Goal: Complete application form

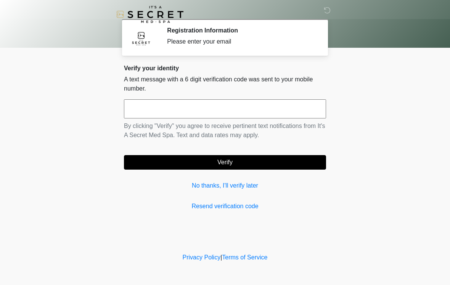
click at [210, 108] on input "text" at bounding box center [225, 108] width 202 height 19
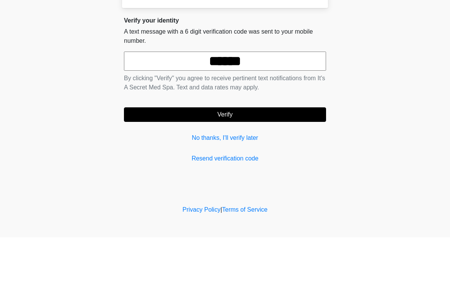
type input "******"
click at [234, 155] on button "Verify" at bounding box center [225, 162] width 202 height 15
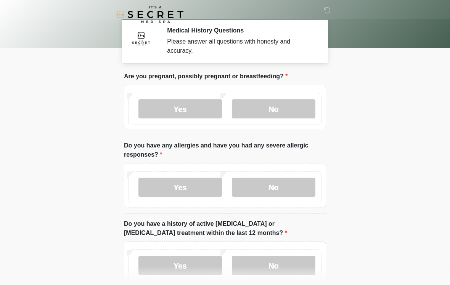
click at [289, 107] on label "No" at bounding box center [274, 108] width 84 height 19
click at [195, 192] on label "Yes" at bounding box center [181, 187] width 84 height 19
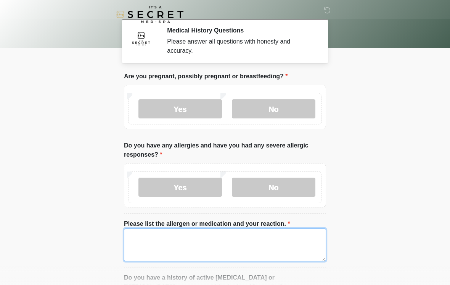
click at [252, 252] on textarea "Please list the allergen or medication and your reaction." at bounding box center [225, 244] width 202 height 33
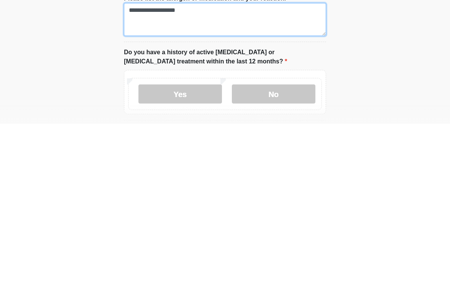
scroll to position [65, 0]
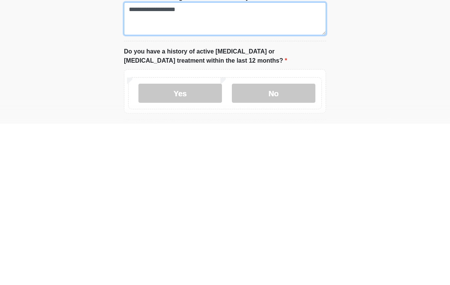
type textarea "**********"
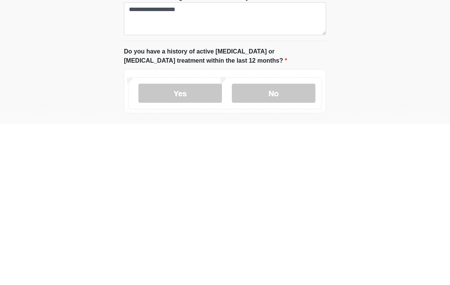
click at [278, 245] on label "No" at bounding box center [274, 254] width 84 height 19
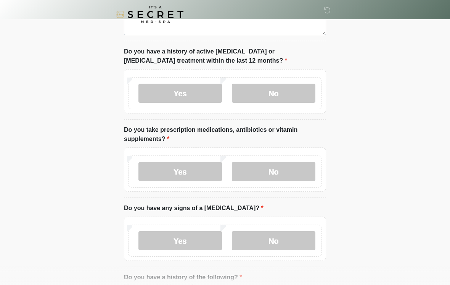
click at [199, 176] on label "Yes" at bounding box center [181, 171] width 84 height 19
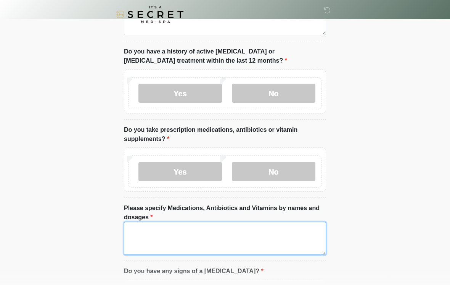
click at [194, 239] on textarea "Please specify Medications, Antibiotics and Vitamins by names and dosages" at bounding box center [225, 238] width 202 height 33
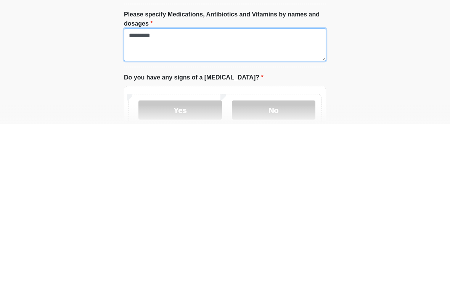
scroll to position [282, 0]
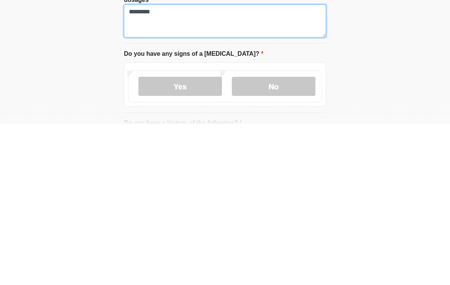
type textarea "*********"
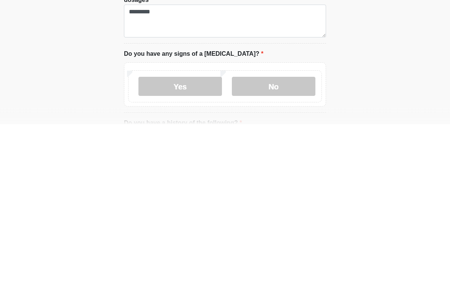
click at [276, 238] on label "No" at bounding box center [274, 247] width 84 height 19
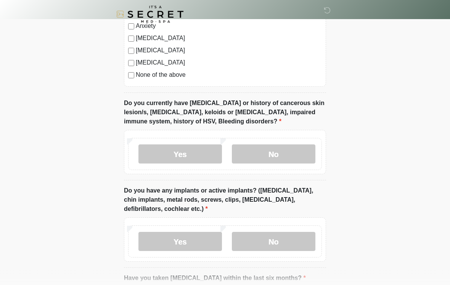
scroll to position [650, 0]
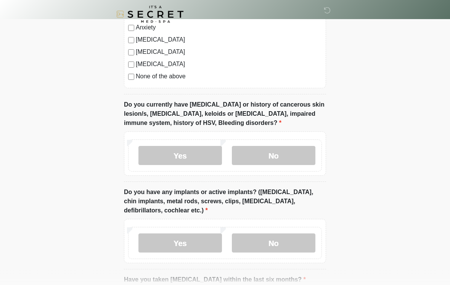
click at [295, 158] on label "No" at bounding box center [274, 155] width 84 height 19
click at [297, 249] on label "No" at bounding box center [274, 242] width 84 height 19
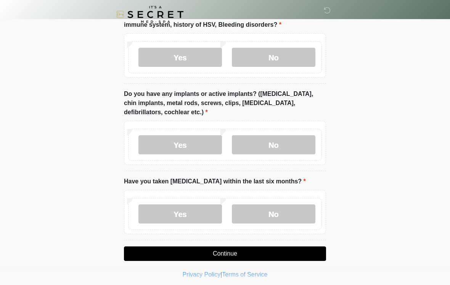
scroll to position [752, 0]
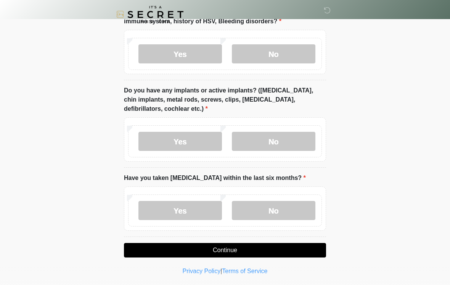
click at [277, 214] on label "No" at bounding box center [274, 210] width 84 height 19
click at [251, 252] on button "Continue" at bounding box center [225, 250] width 202 height 15
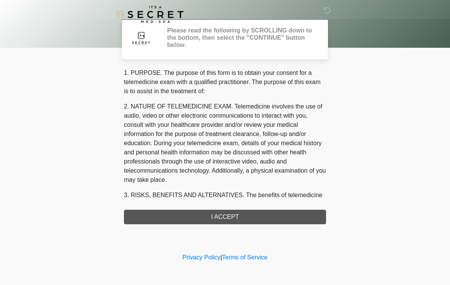
scroll to position [0, 0]
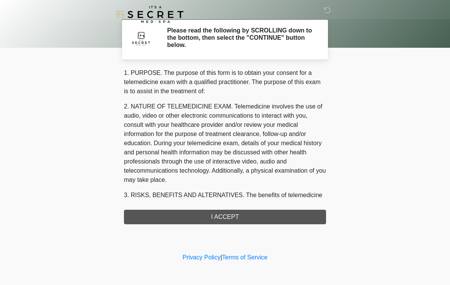
click at [239, 213] on div "1. PURPOSE. The purpose of this form is to obtain your consent for a telemedici…" at bounding box center [225, 146] width 202 height 156
click at [233, 218] on div "1. PURPOSE. The purpose of this form is to obtain your consent for a telemedici…" at bounding box center [225, 146] width 202 height 156
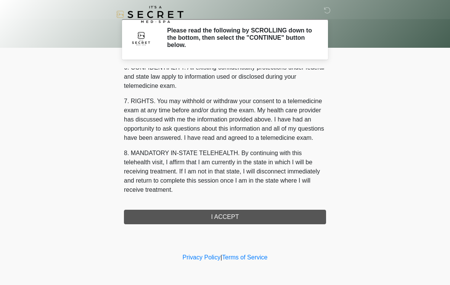
click at [226, 216] on div "1. PURPOSE. The purpose of this form is to obtain your consent for a telemedici…" at bounding box center [225, 146] width 202 height 156
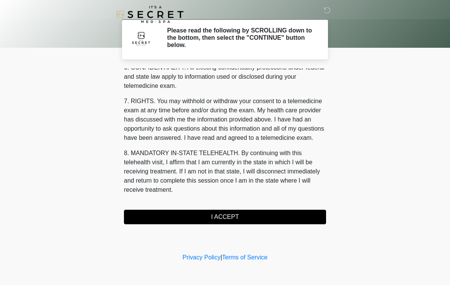
scroll to position [311, 0]
click at [232, 219] on button "I ACCEPT" at bounding box center [225, 217] width 202 height 15
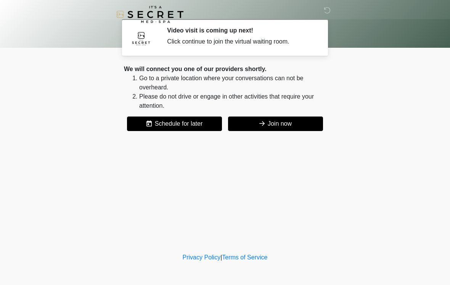
click at [284, 123] on button "Join now" at bounding box center [275, 123] width 95 height 15
